Goal: Download file/media

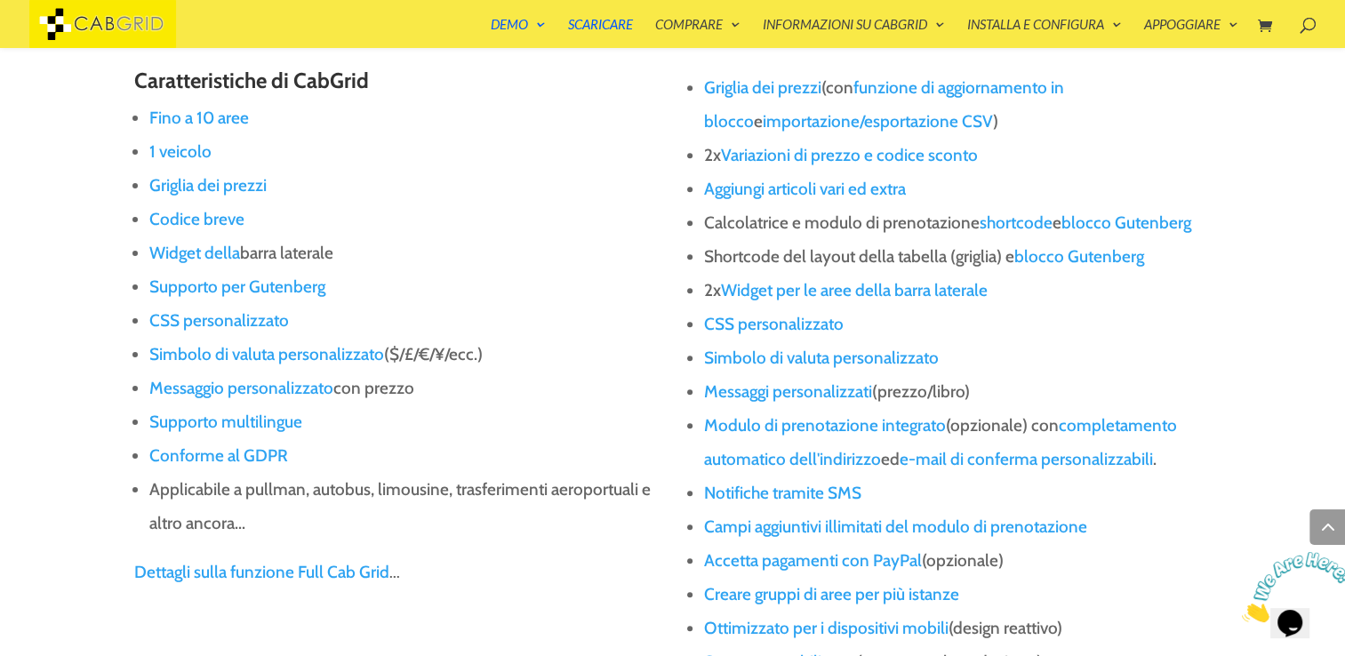
scroll to position [1556, 0]
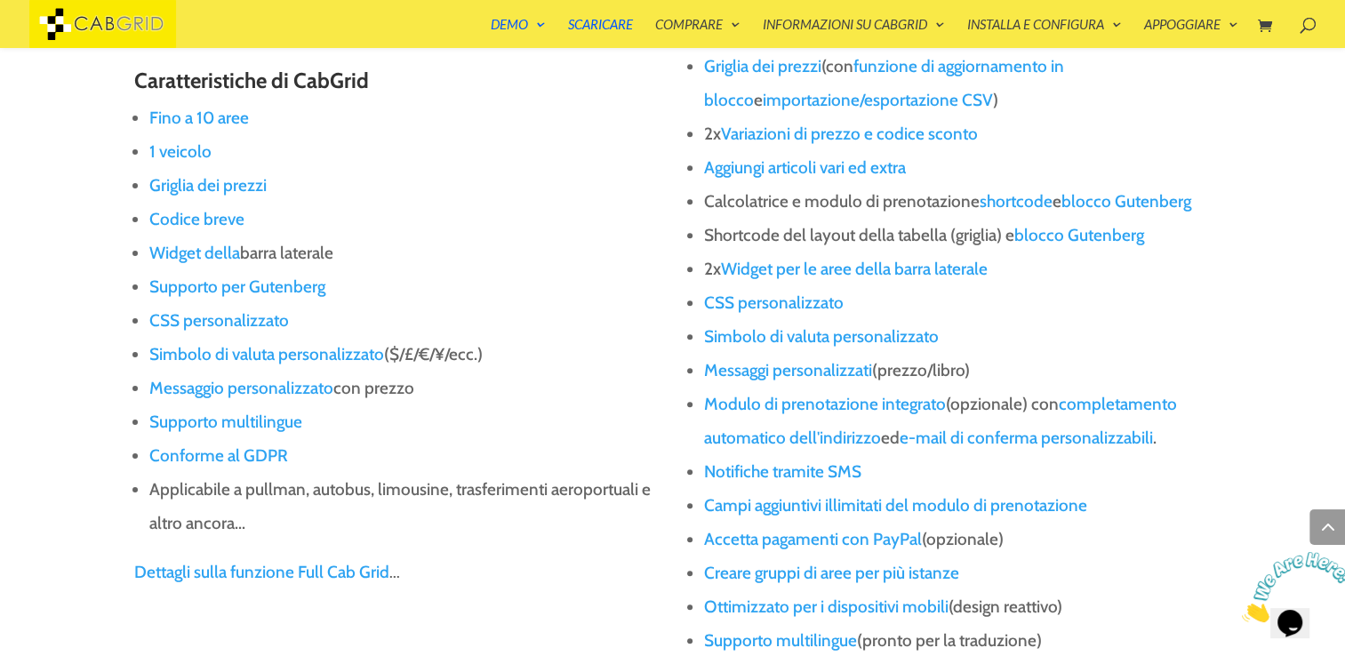
click at [238, 187] on link "Griglia dei prezzi" at bounding box center [207, 185] width 117 height 20
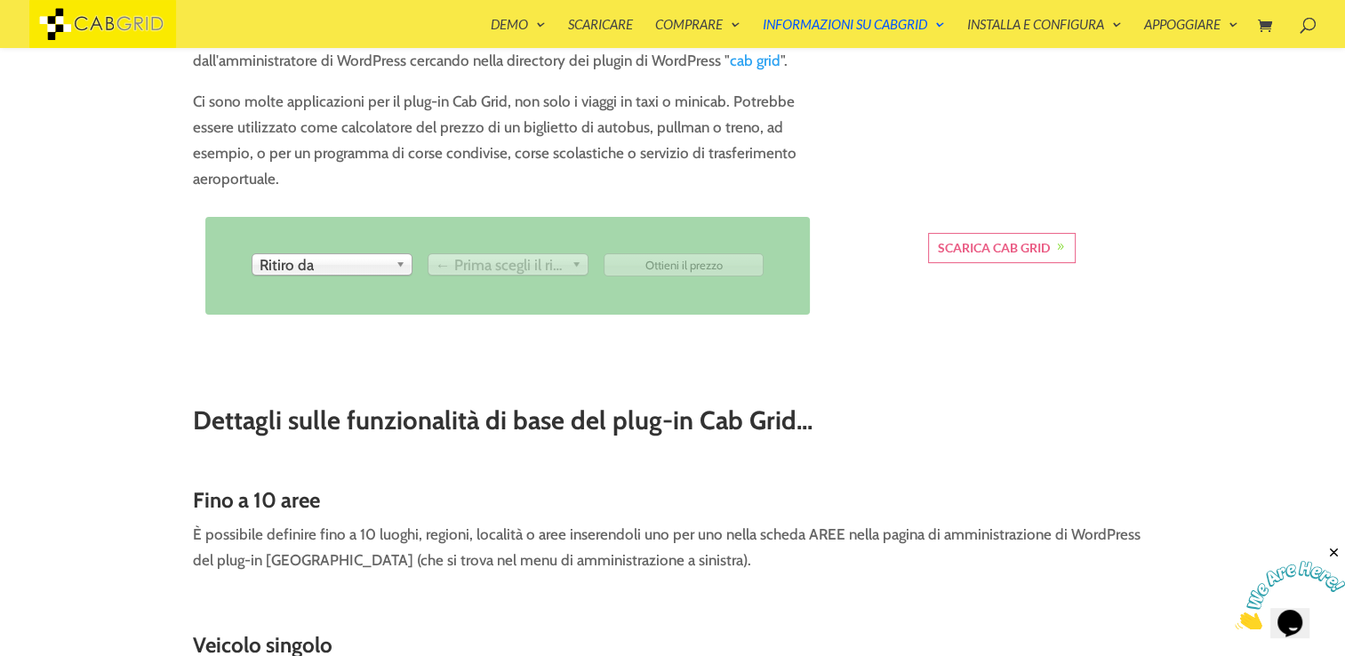
scroll to position [441, 0]
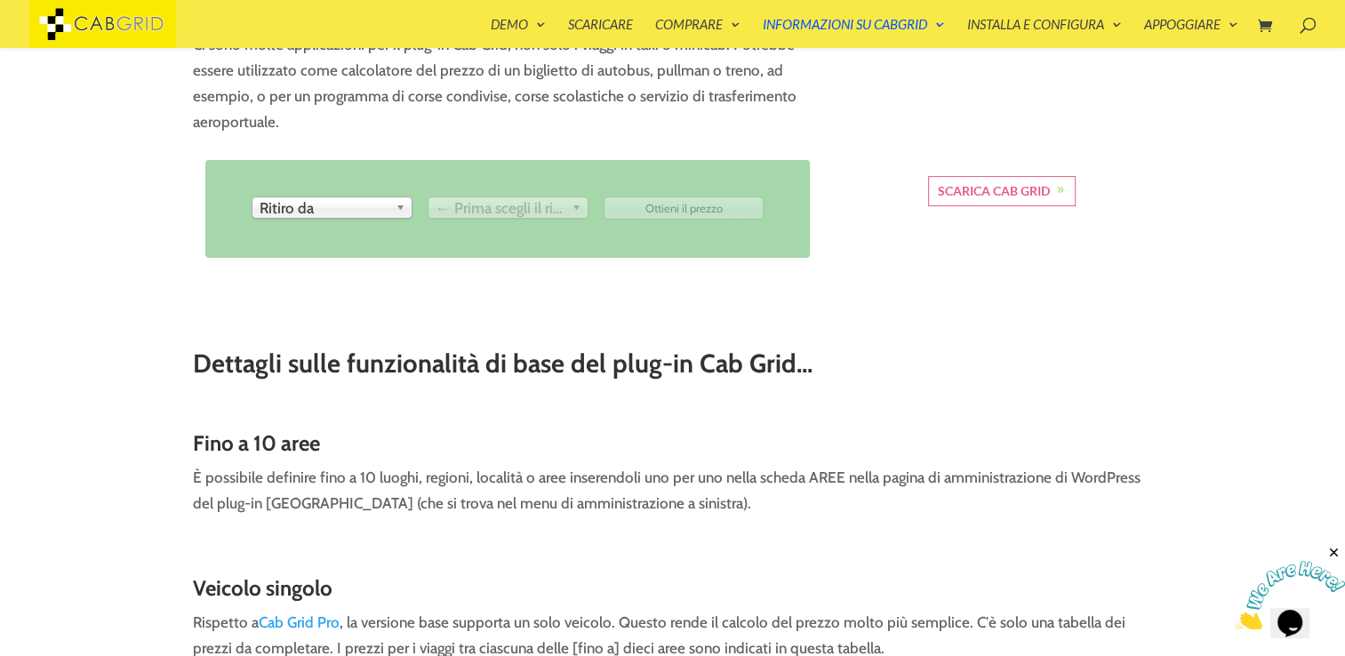
click at [377, 210] on span "Ritiro da" at bounding box center [324, 207] width 129 height 21
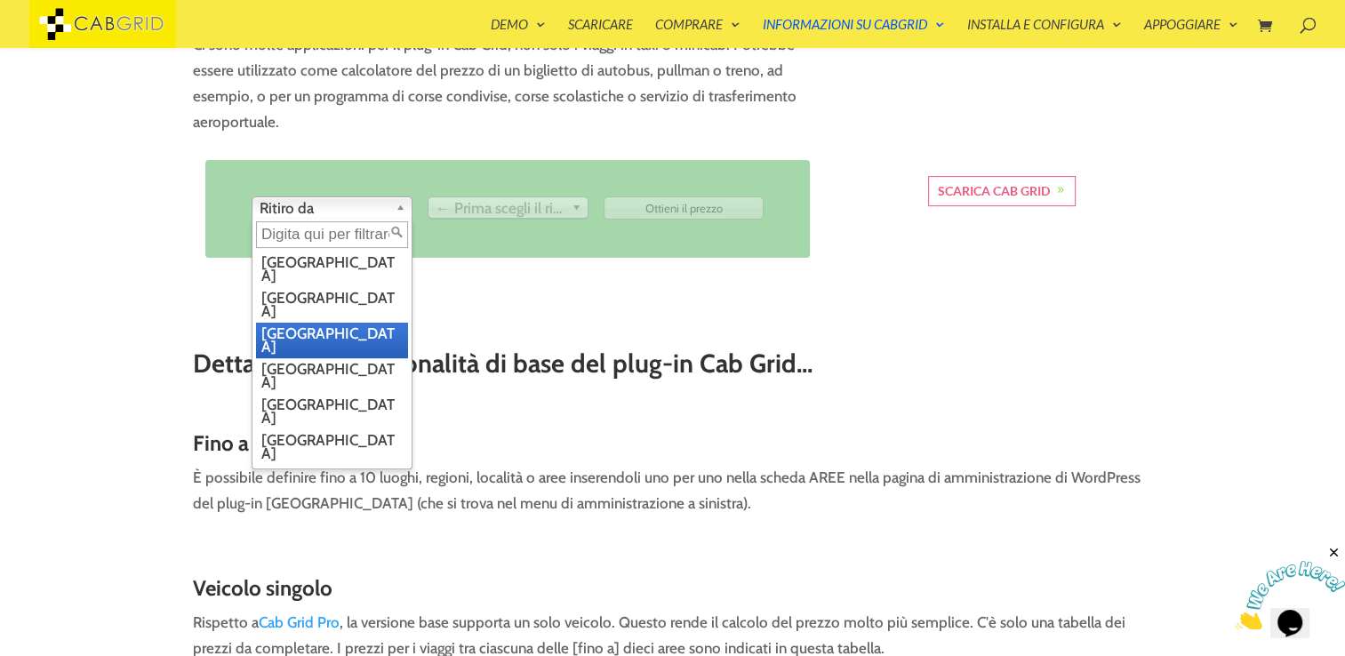
click at [344, 323] on li "Manchester" at bounding box center [332, 341] width 152 height 36
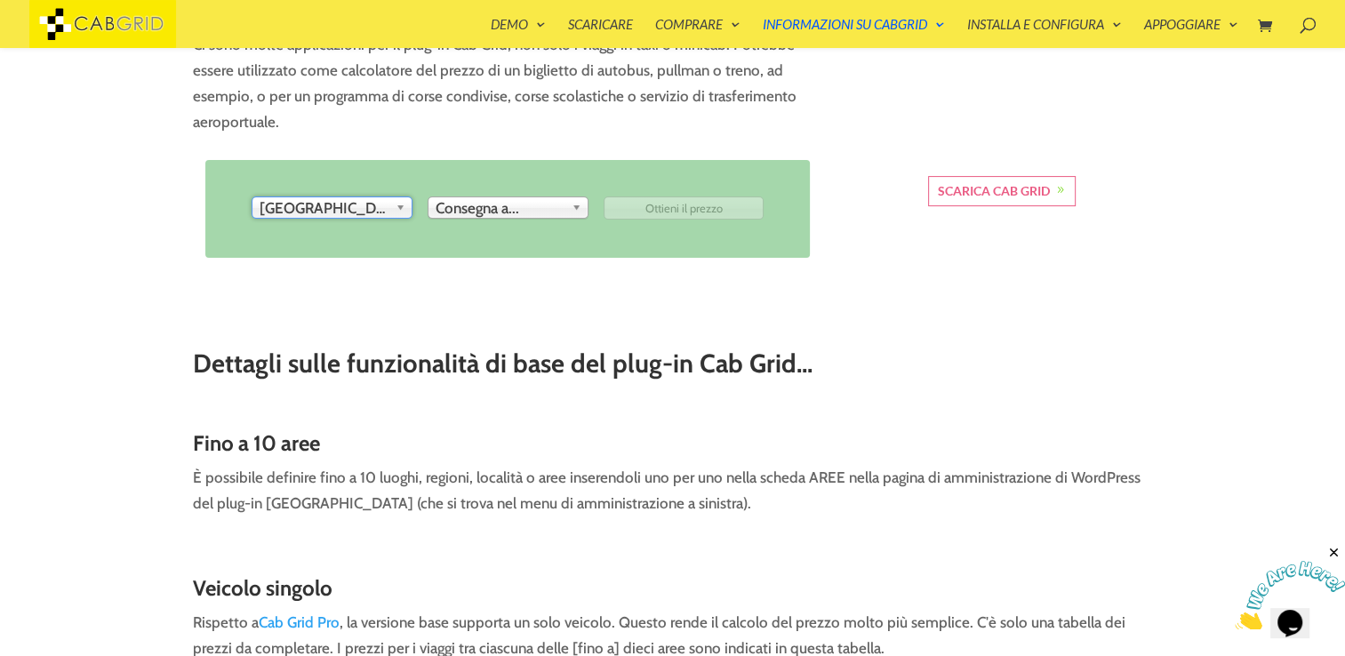
click at [507, 208] on span "Consegna a..." at bounding box center [500, 207] width 129 height 21
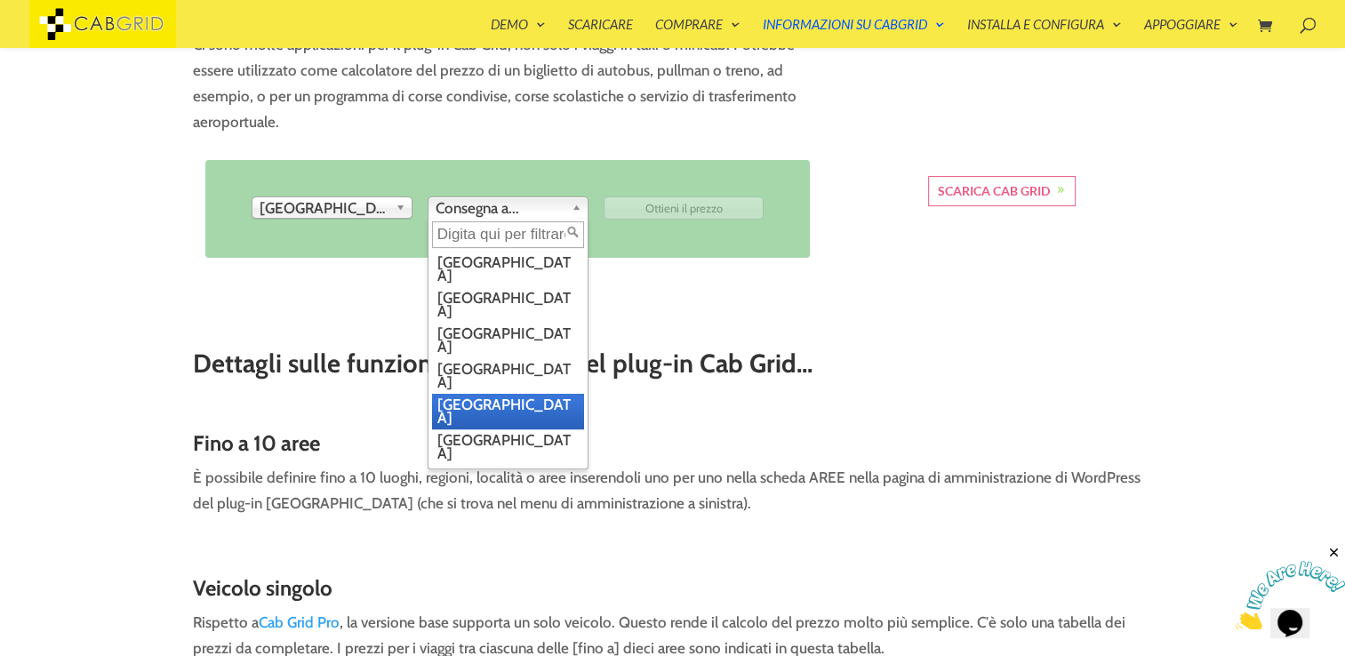
click at [464, 394] on li "[GEOGRAPHIC_DATA]" at bounding box center [508, 412] width 152 height 36
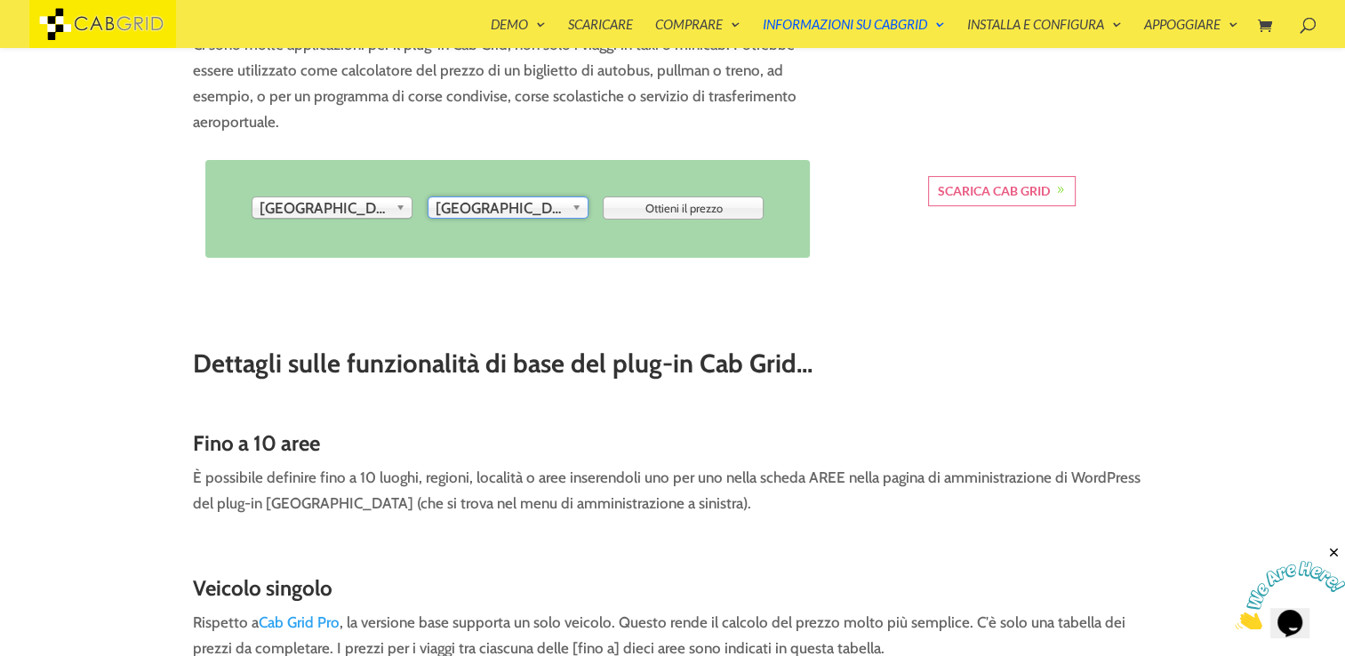
click at [679, 205] on input "Get Price" at bounding box center [684, 208] width 161 height 23
type input "Ottieni il prezzo"
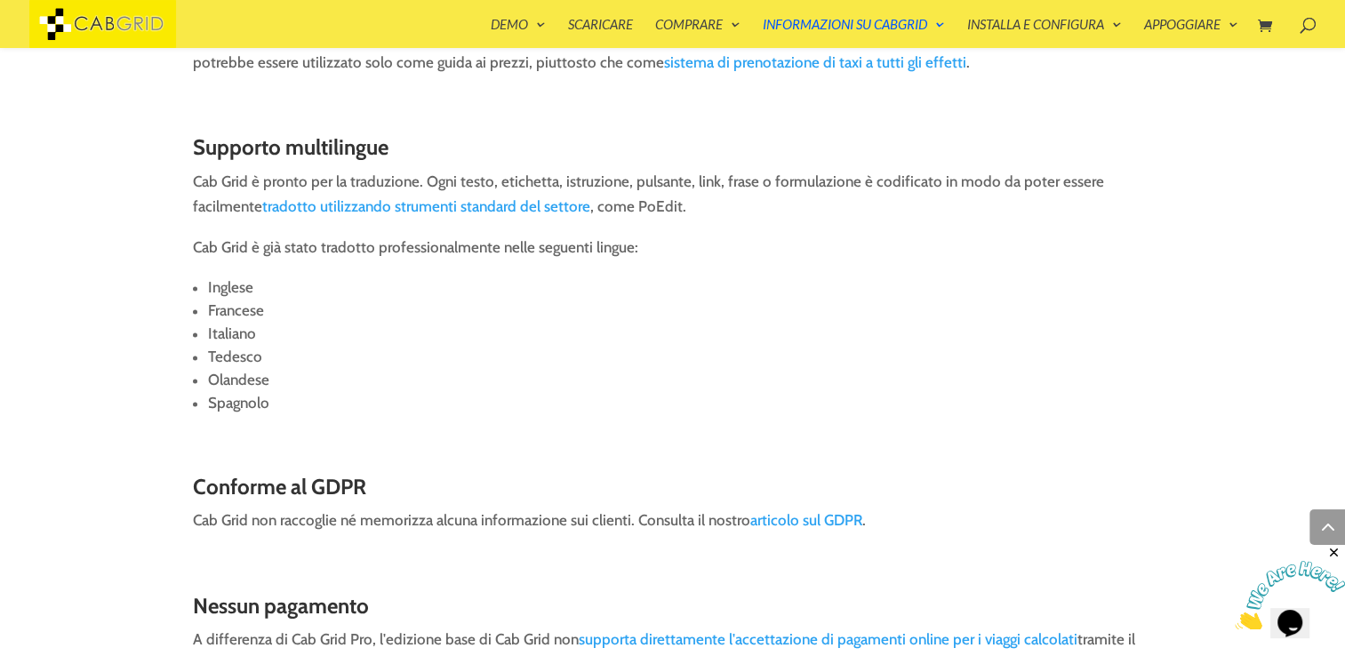
scroll to position [2693, 0]
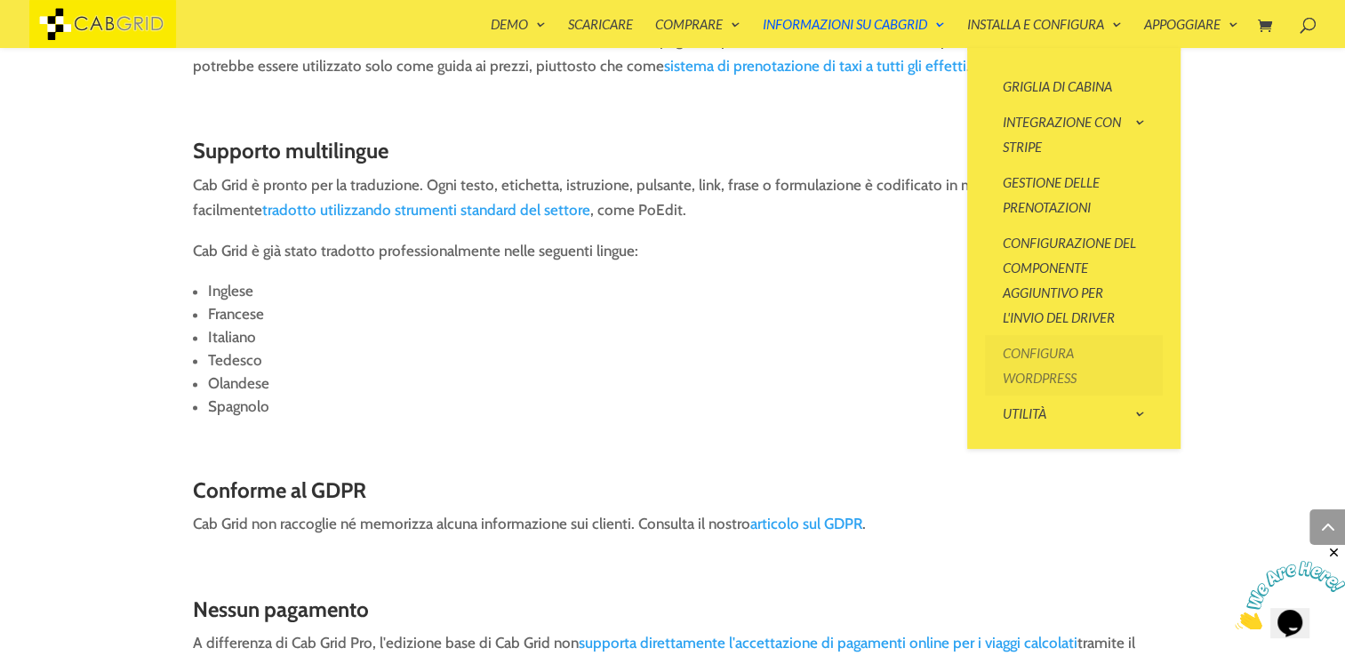
click at [1074, 365] on link "Configura WordPress" at bounding box center [1074, 365] width 178 height 60
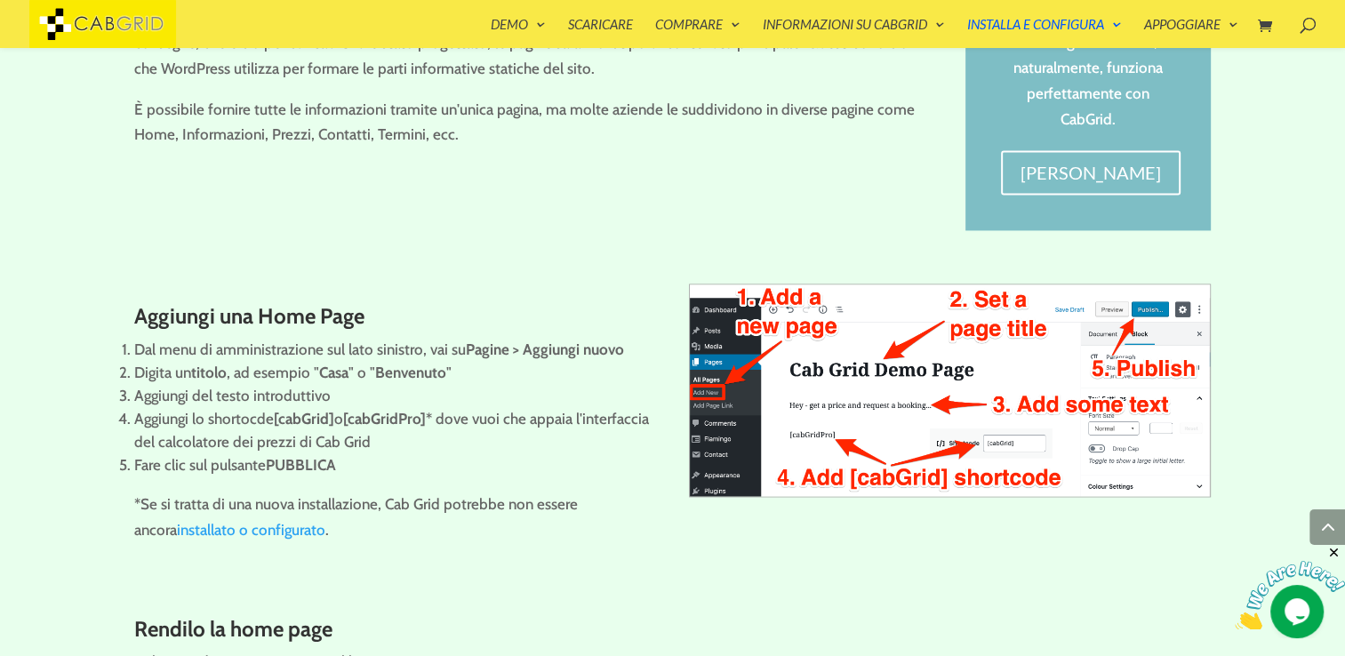
scroll to position [2656, 0]
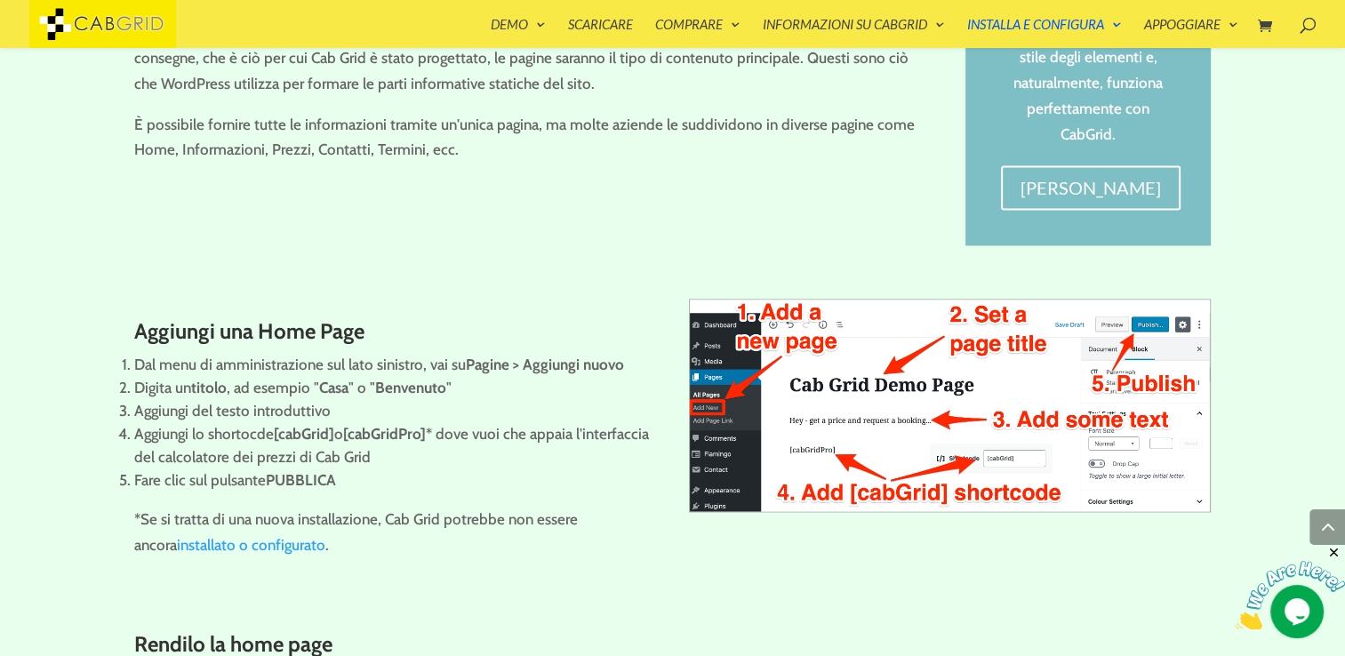
click at [185, 544] on link "installato o configurato" at bounding box center [251, 545] width 149 height 18
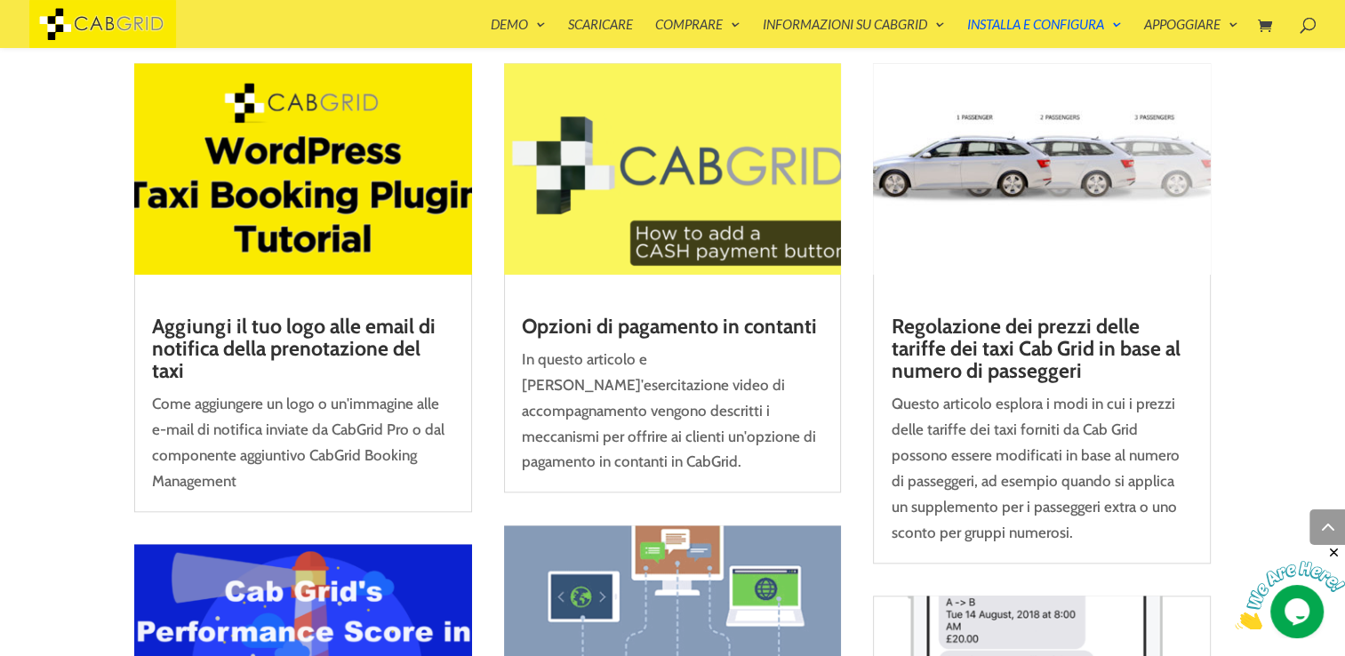
scroll to position [1825, 0]
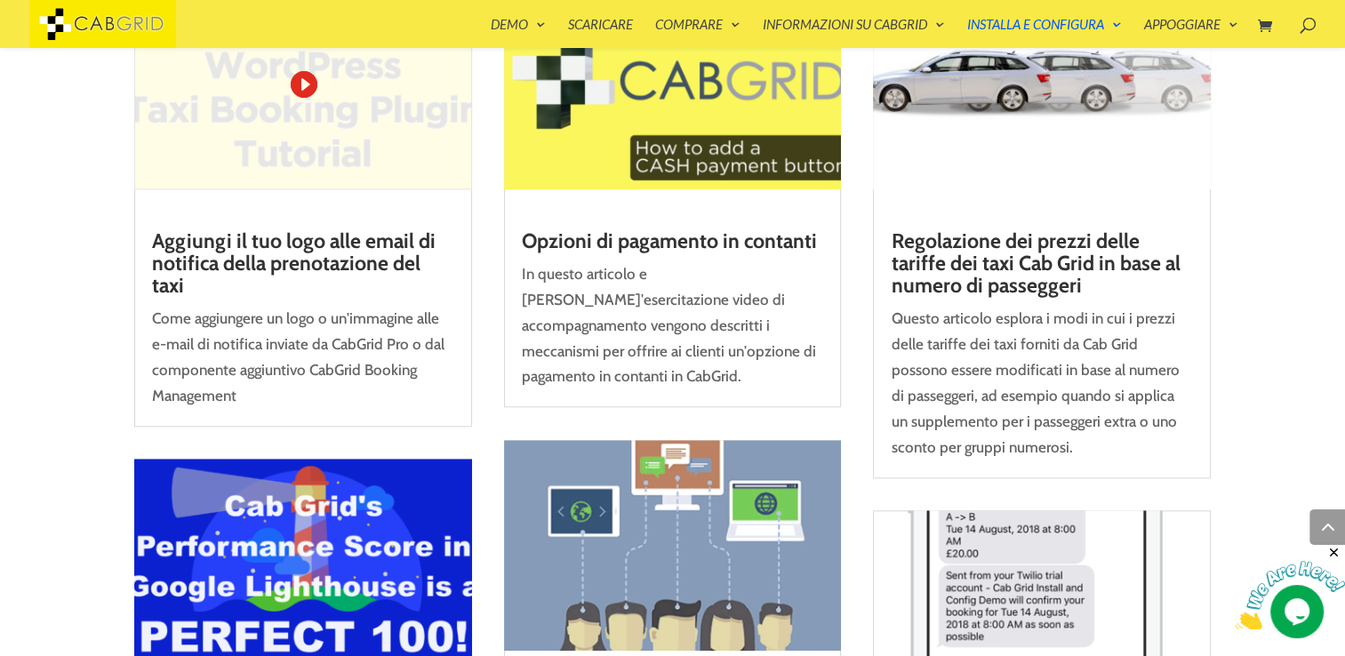
click at [363, 235] on link "Aggiungi il tuo logo alle email di notifica della prenotazione del taxi" at bounding box center [294, 264] width 284 height 70
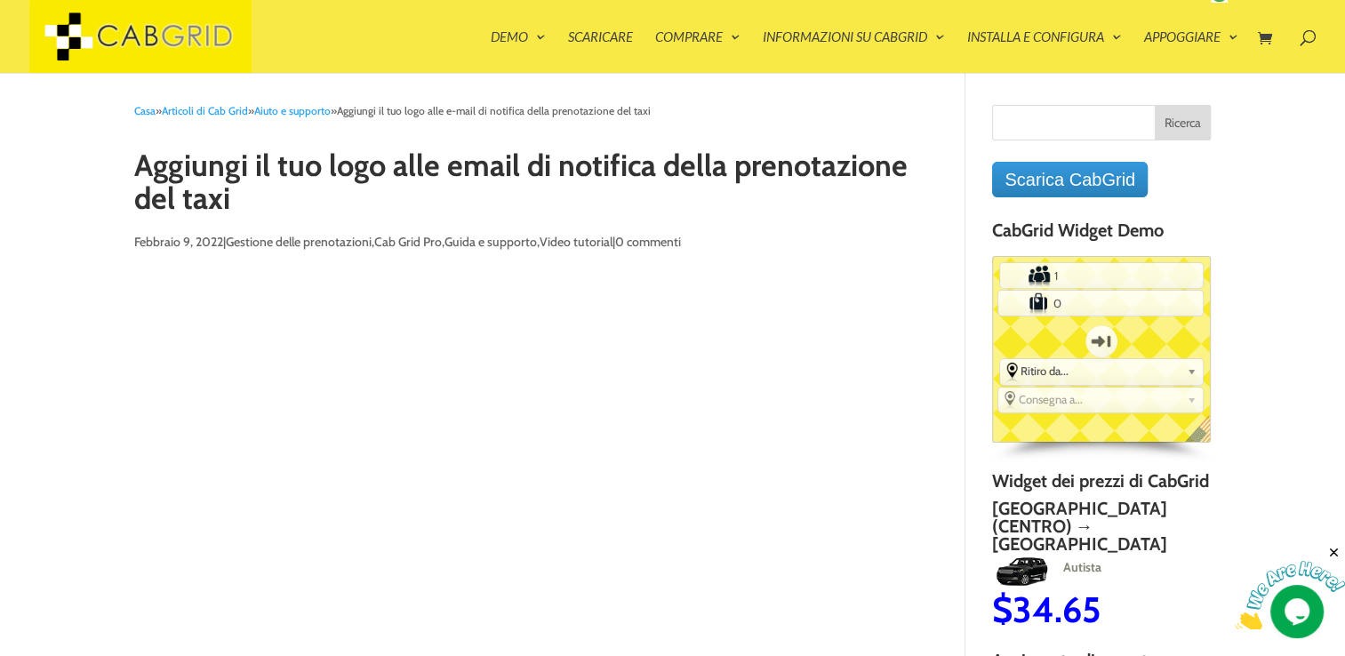
scroll to position [12, 0]
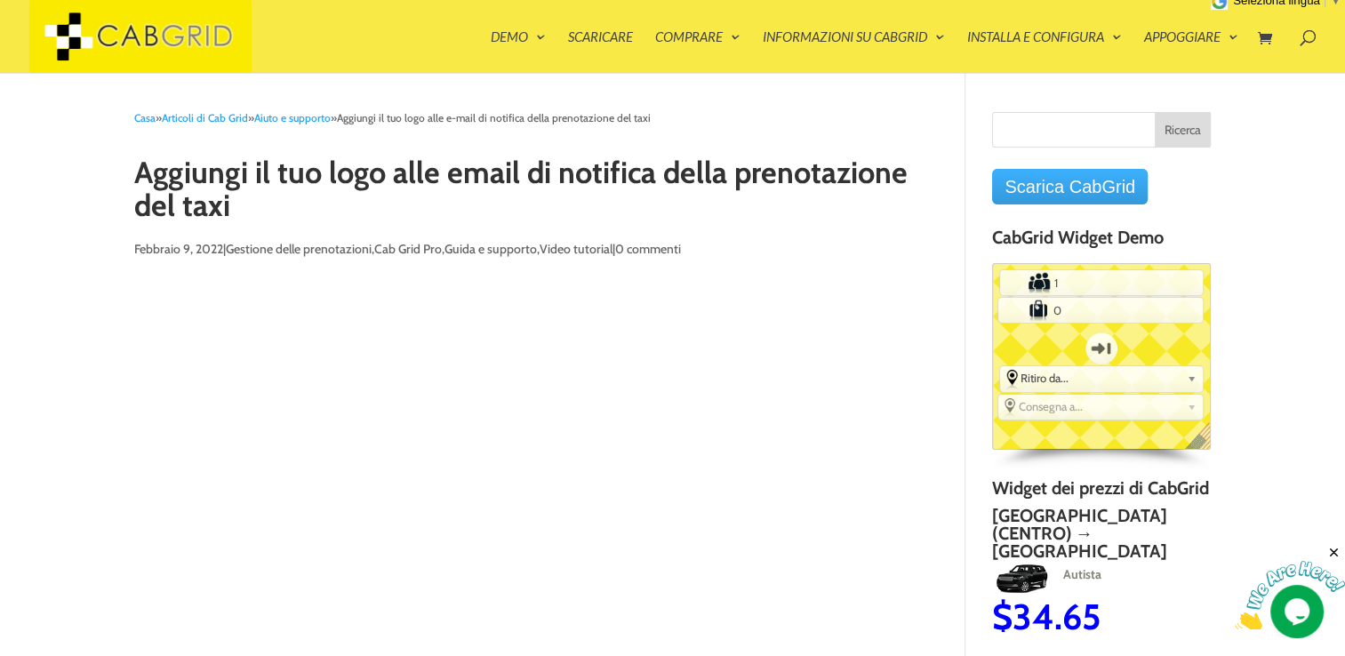
click at [1108, 181] on link "Scarica CabGrid" at bounding box center [1070, 187] width 156 height 36
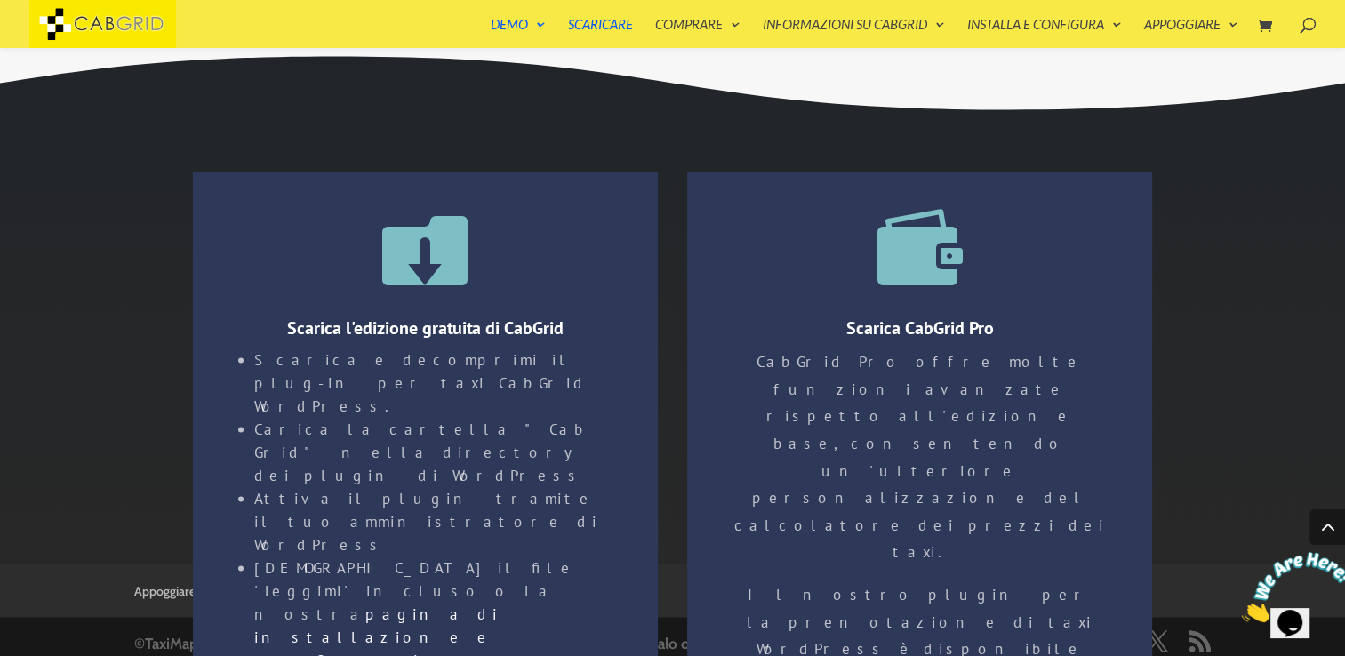
scroll to position [3120, 0]
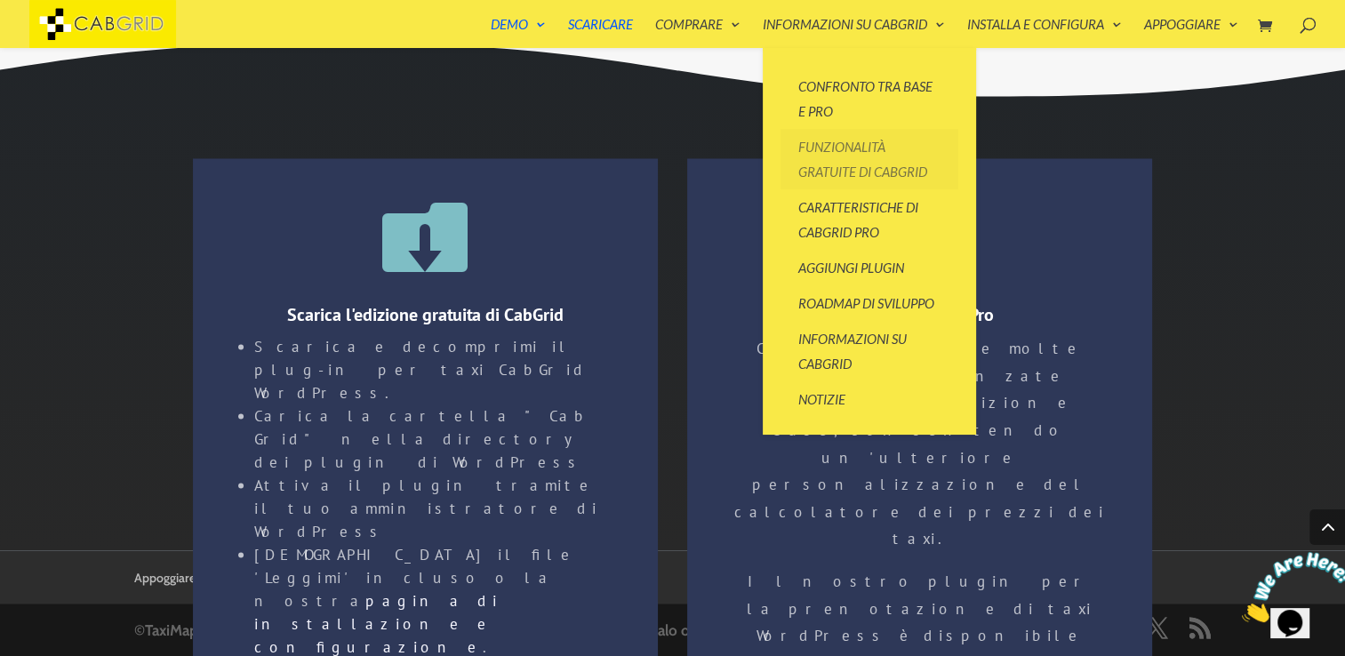
click at [849, 148] on link "Funzionalità gratuite di CabGrid" at bounding box center [870, 159] width 178 height 60
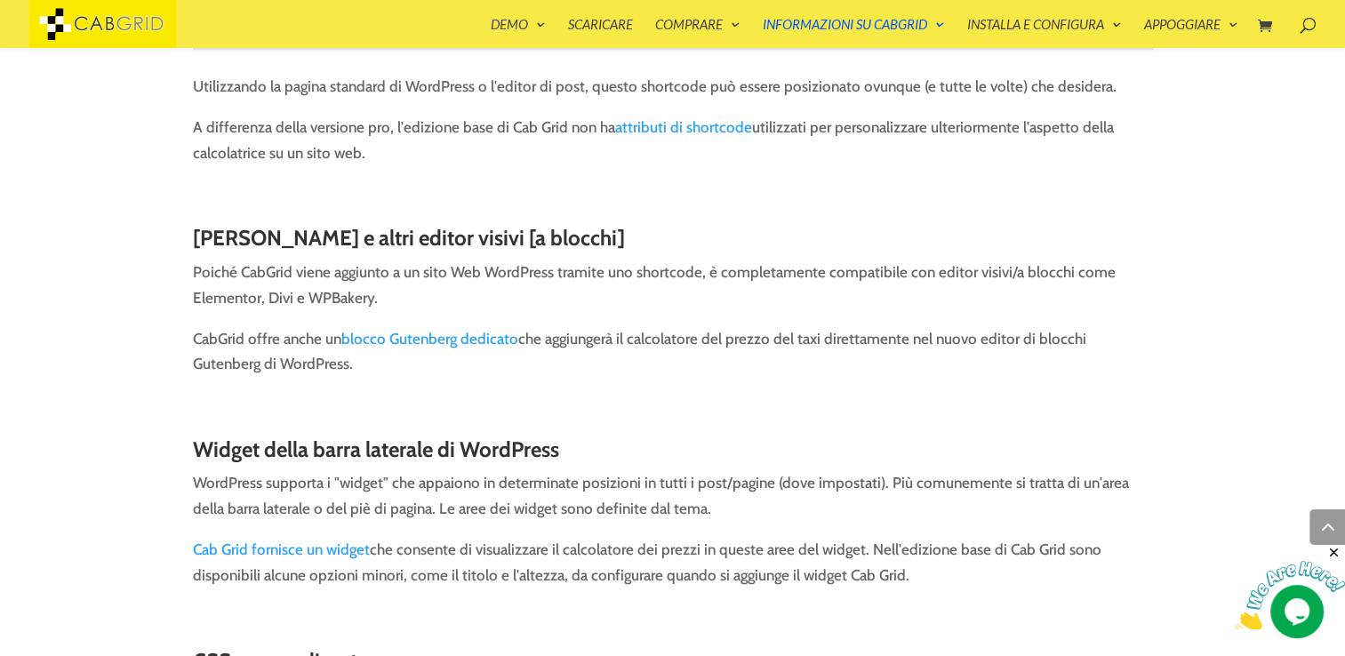
scroll to position [1579, 0]
